Goal: Contribute content

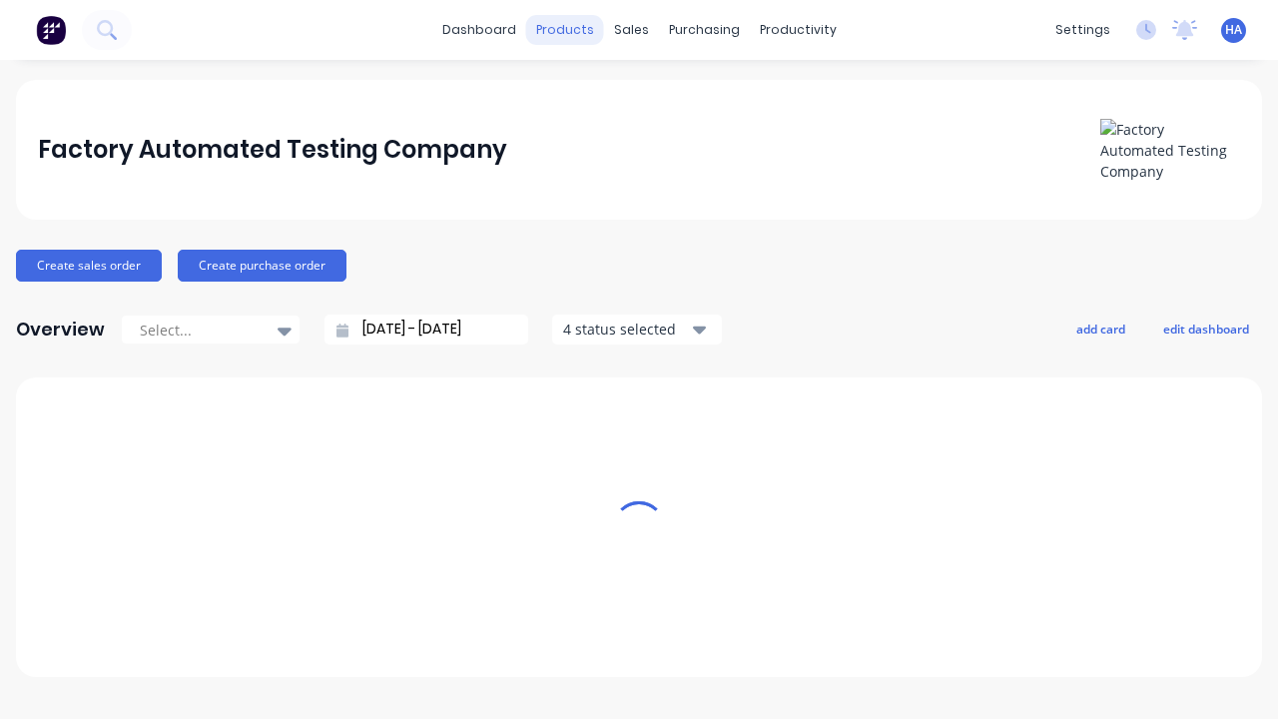
click at [572, 30] on div "products" at bounding box center [565, 30] width 78 height 30
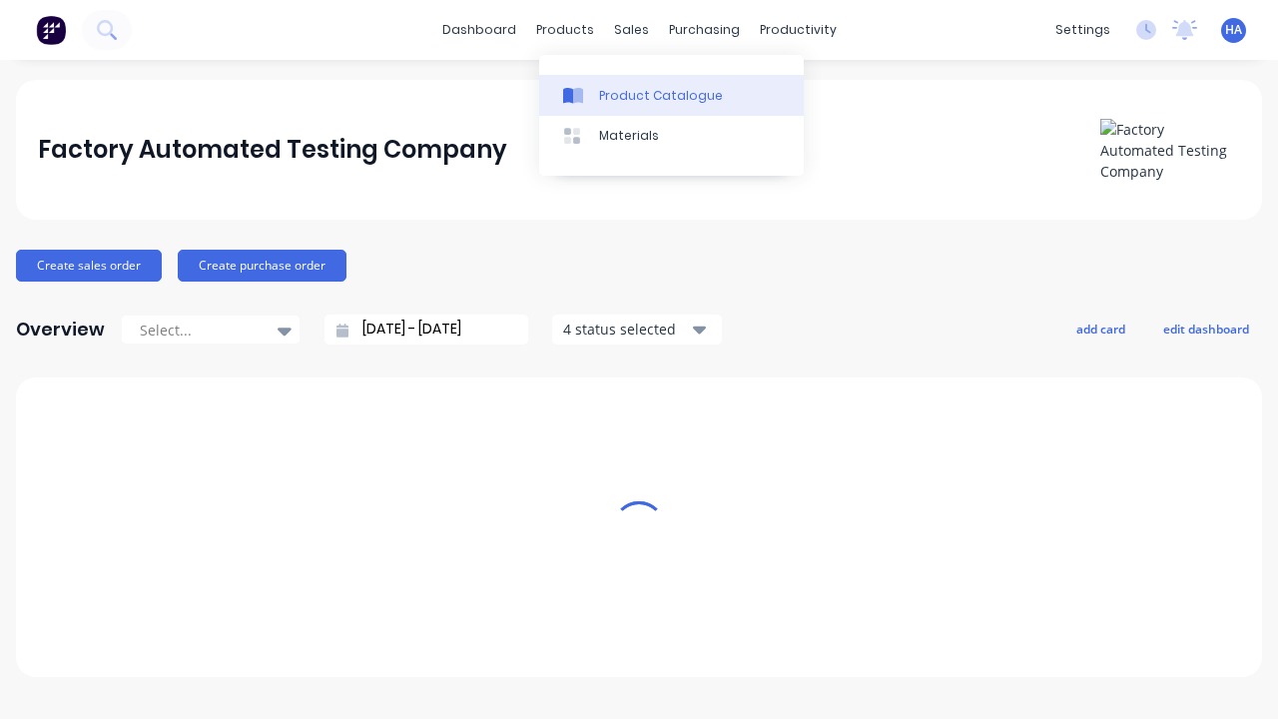
click at [671, 95] on div "Product Catalogue" at bounding box center [661, 96] width 124 height 18
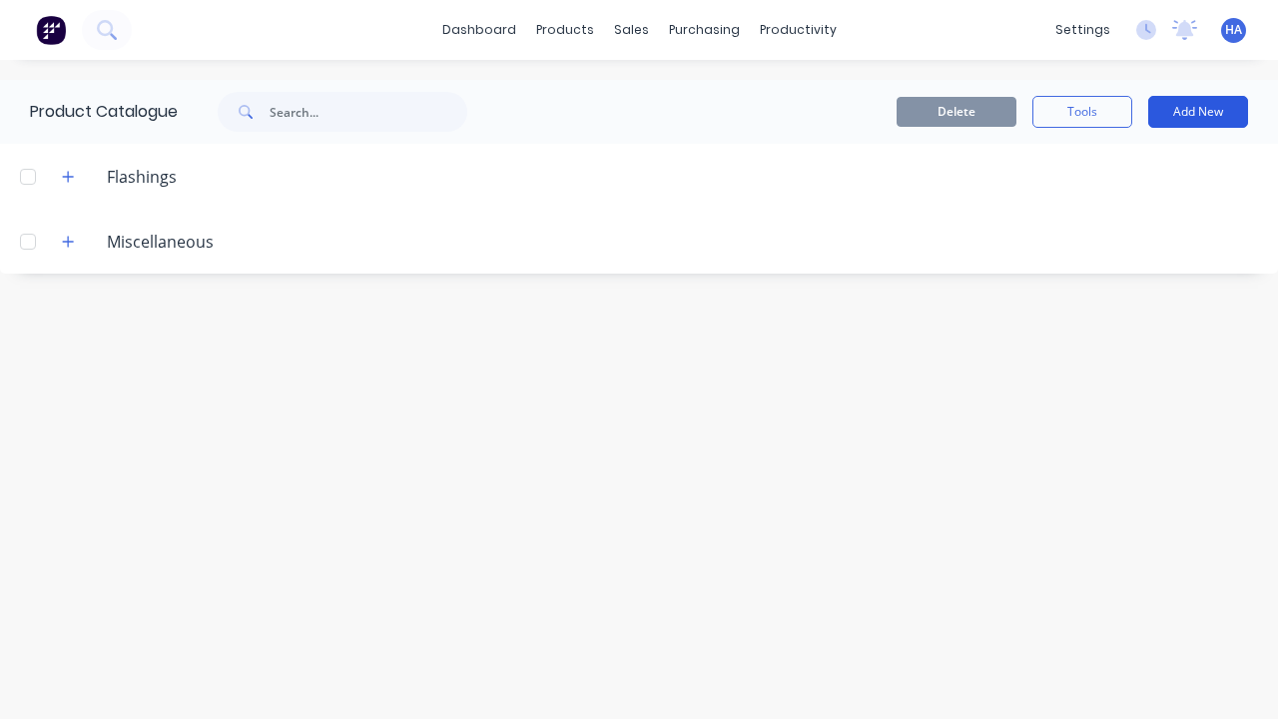
click at [1198, 112] on button "Add New" at bounding box center [1198, 112] width 100 height 32
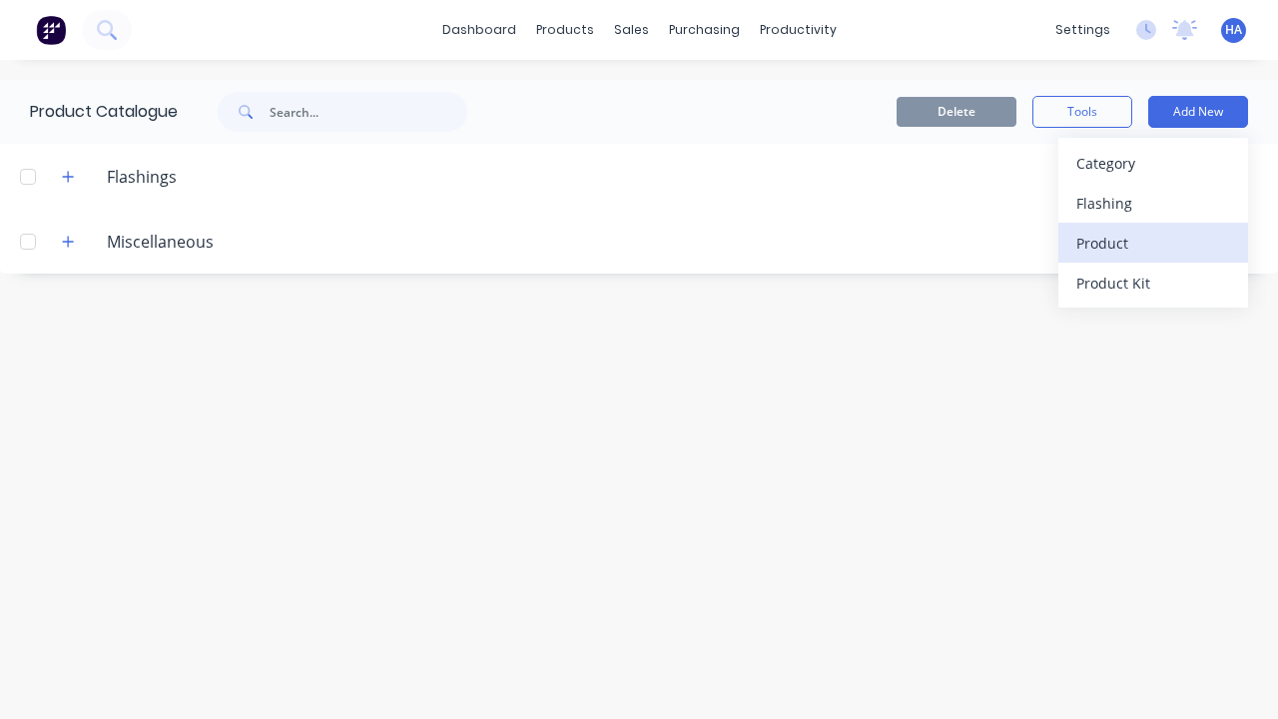
click at [1153, 243] on div "Product" at bounding box center [1154, 243] width 154 height 29
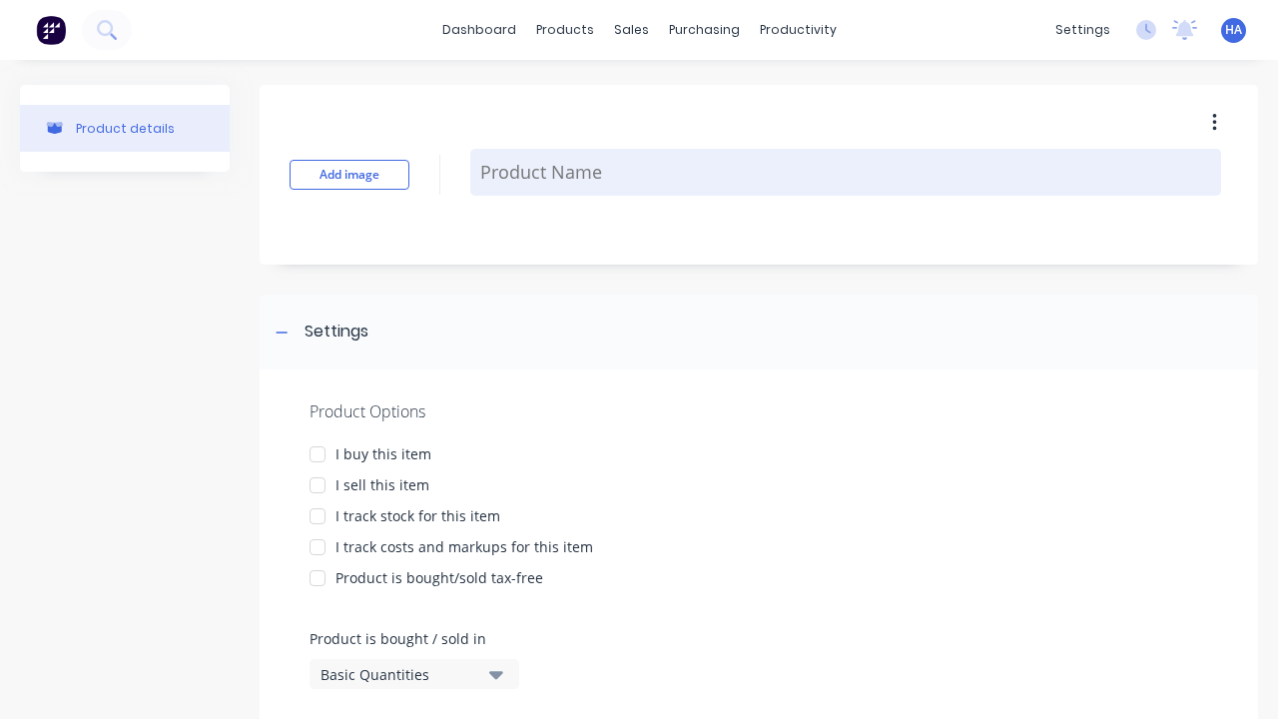
click at [846, 172] on textarea at bounding box center [845, 172] width 751 height 47
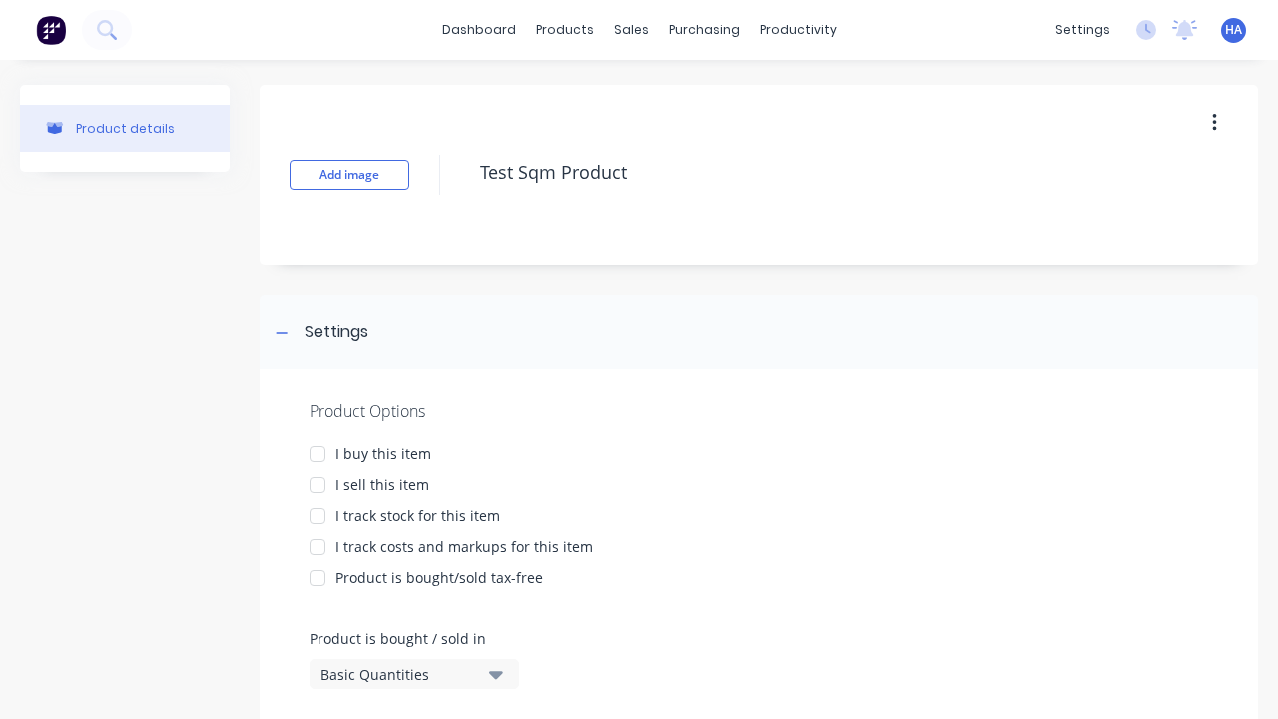
click at [318, 453] on div at bounding box center [318, 454] width 40 height 40
click at [318, 484] on div at bounding box center [318, 485] width 40 height 40
type textarea "Test Sqm Product"
click at [399, 674] on div "Basic Quantities" at bounding box center [401, 674] width 160 height 21
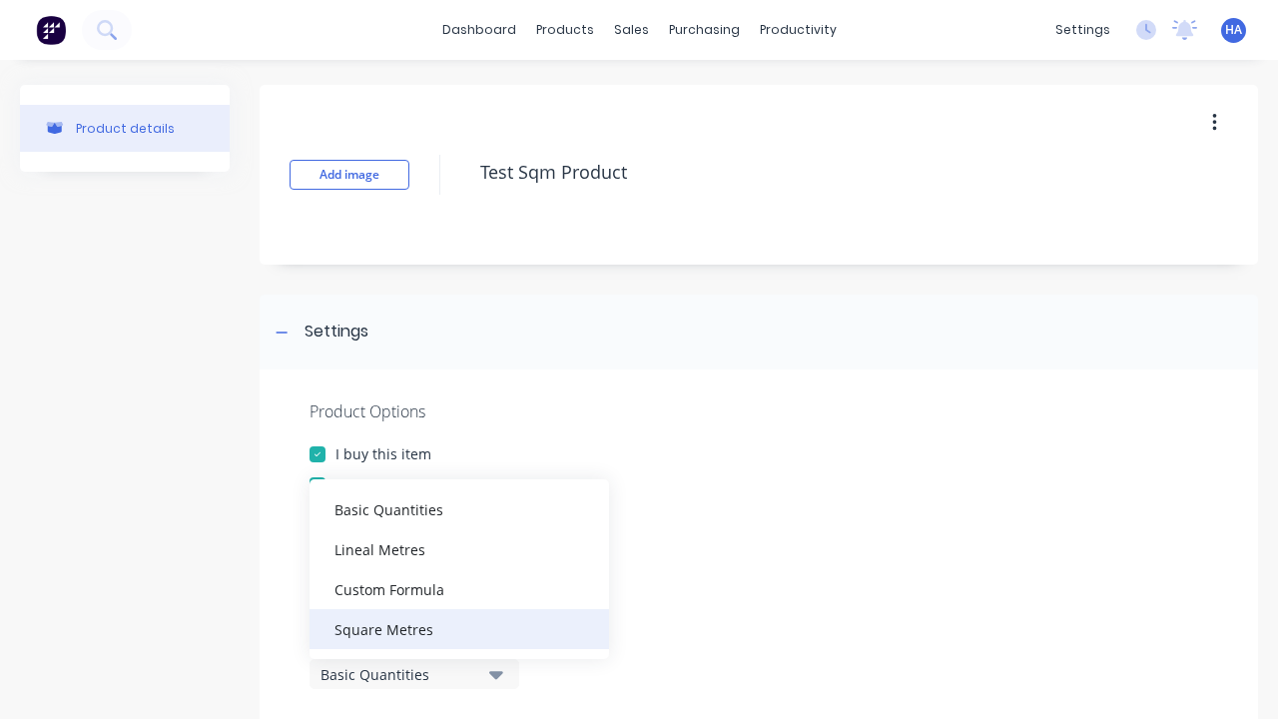
click at [459, 628] on div "Square Metres" at bounding box center [460, 629] width 300 height 40
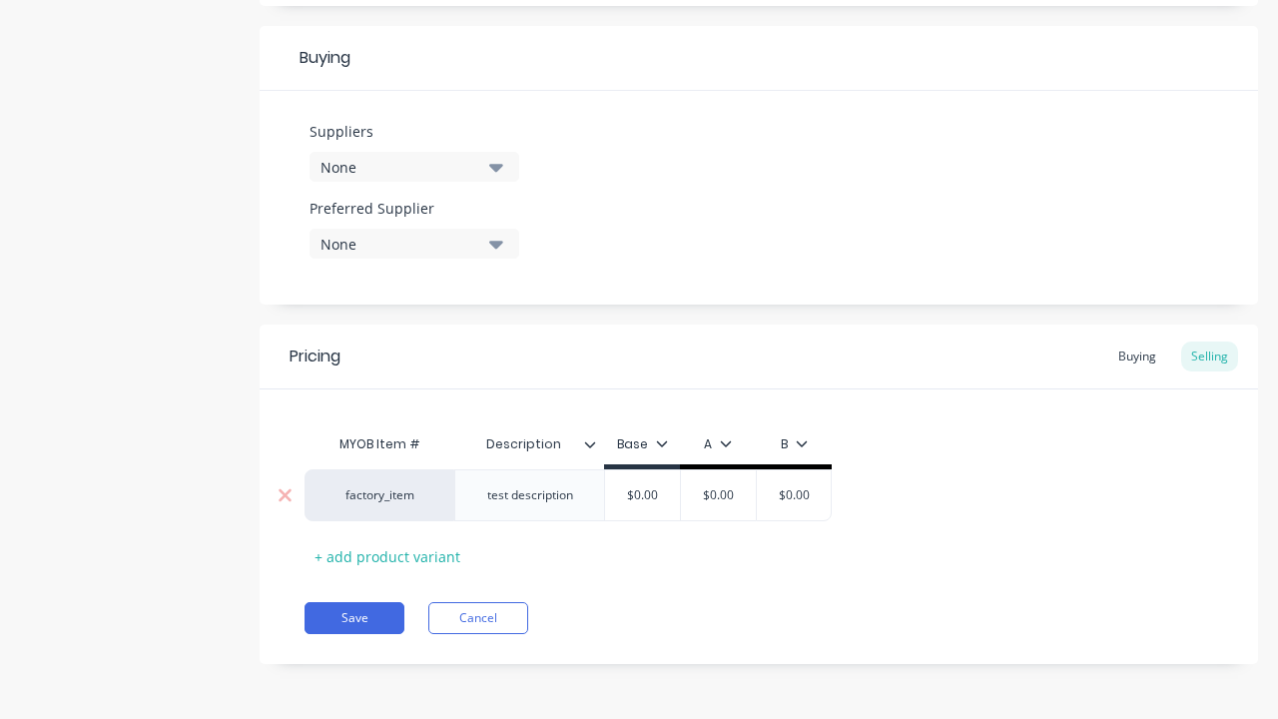
click at [718, 495] on input "text" at bounding box center [719, 495] width 100 height 18
type input "100"
click at [355, 618] on button "Save" at bounding box center [355, 618] width 100 height 32
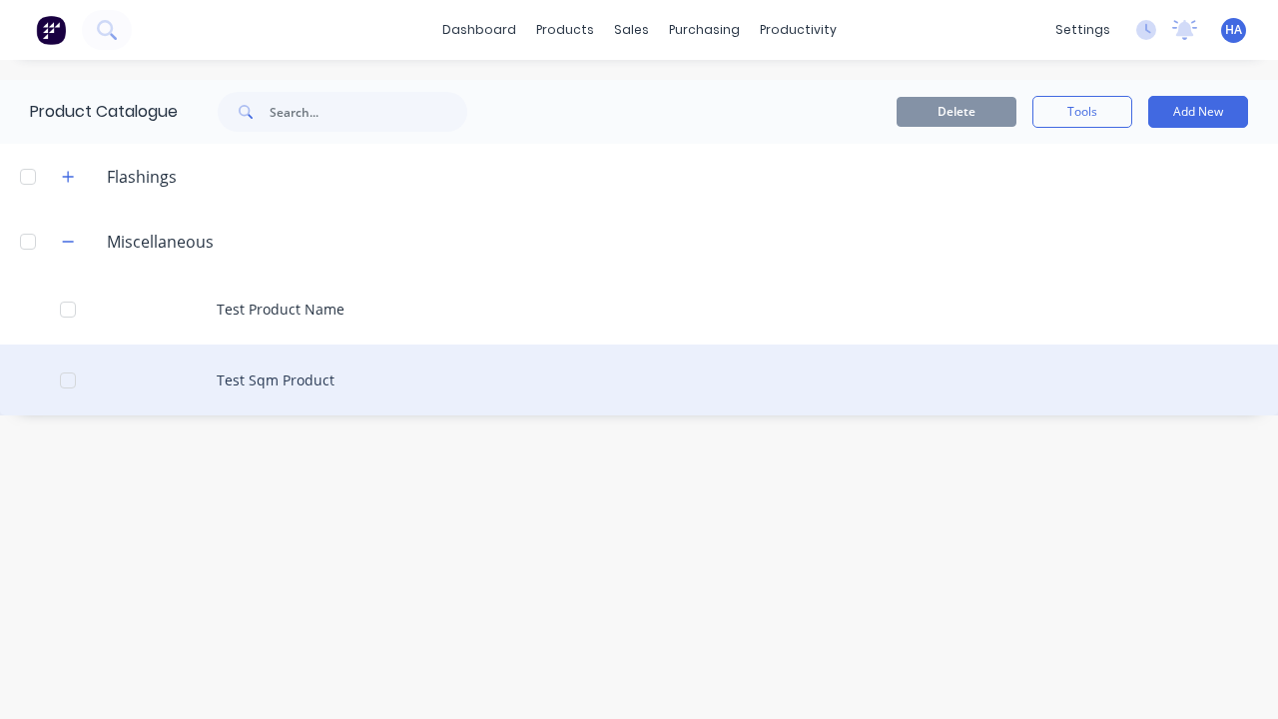
click at [639, 379] on div "Test Sqm Product" at bounding box center [639, 380] width 1278 height 71
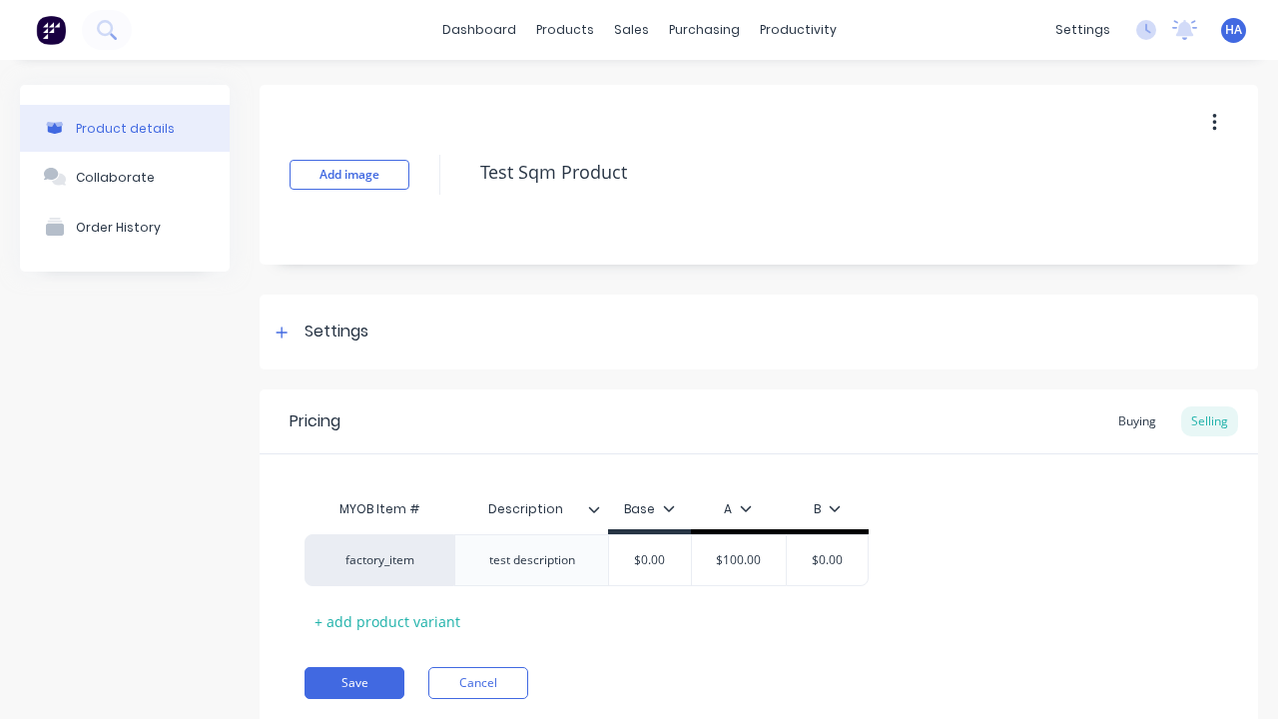
click at [1214, 122] on icon "button" at bounding box center [1214, 123] width 4 height 18
click at [1143, 215] on div "Delete" at bounding box center [1144, 215] width 154 height 29
